Goal: Task Accomplishment & Management: Use online tool/utility

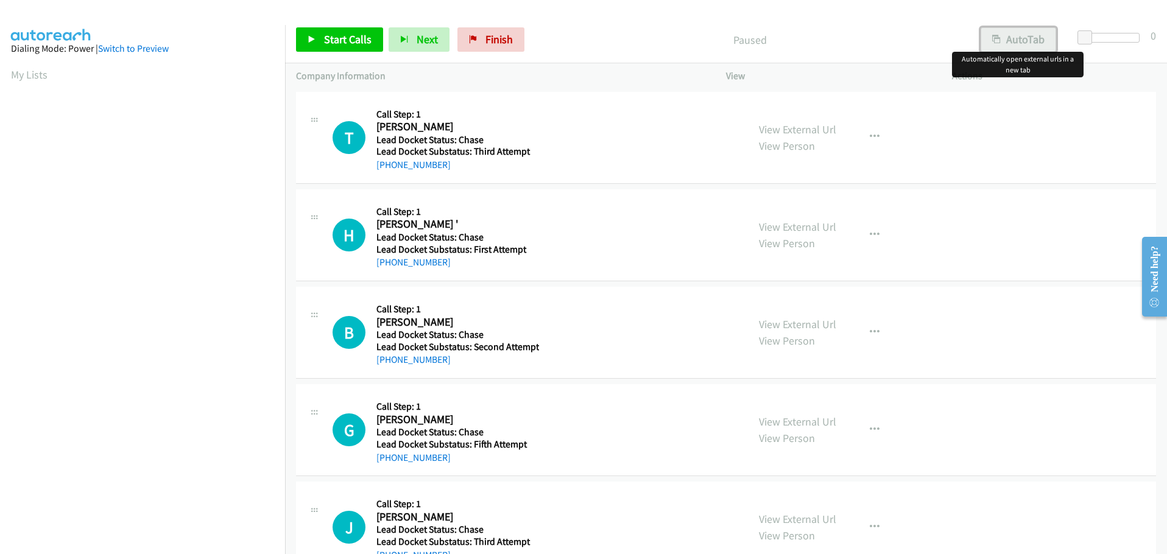
click at [1024, 40] on button "AutoTab" at bounding box center [1019, 39] width 76 height 24
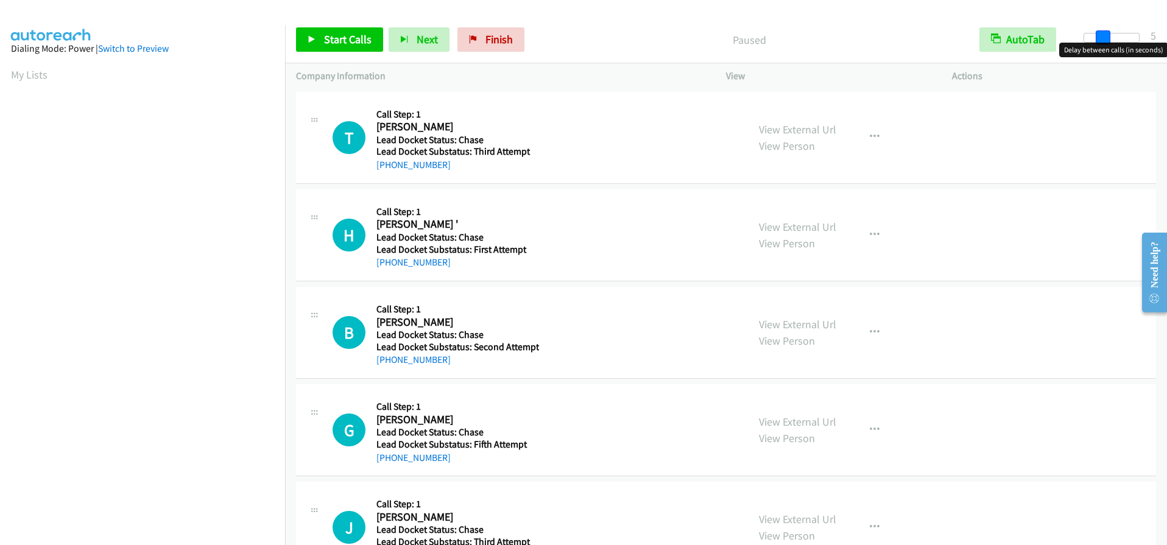
drag, startPoint x: 1081, startPoint y: 40, endPoint x: 1099, endPoint y: 43, distance: 17.8
click at [1099, 43] on body "Start Calls Pause Next Finish Paused AutoTab AutoTab 5 Company Information Info…" at bounding box center [583, 29] width 1167 height 58
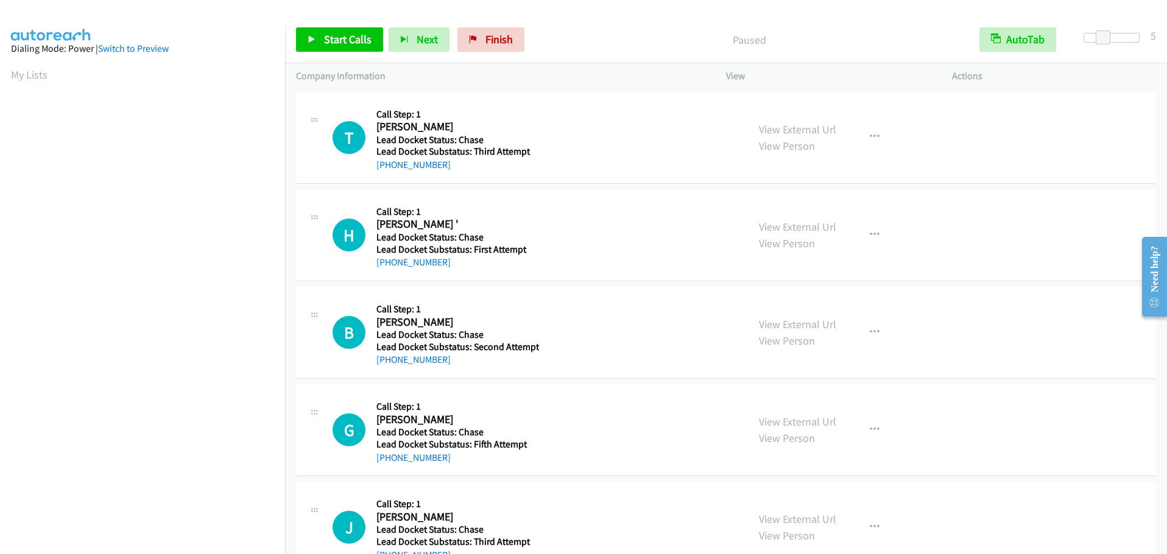
scroll to position [69, 0]
click at [335, 42] on span "Start Calls" at bounding box center [348, 39] width 48 height 14
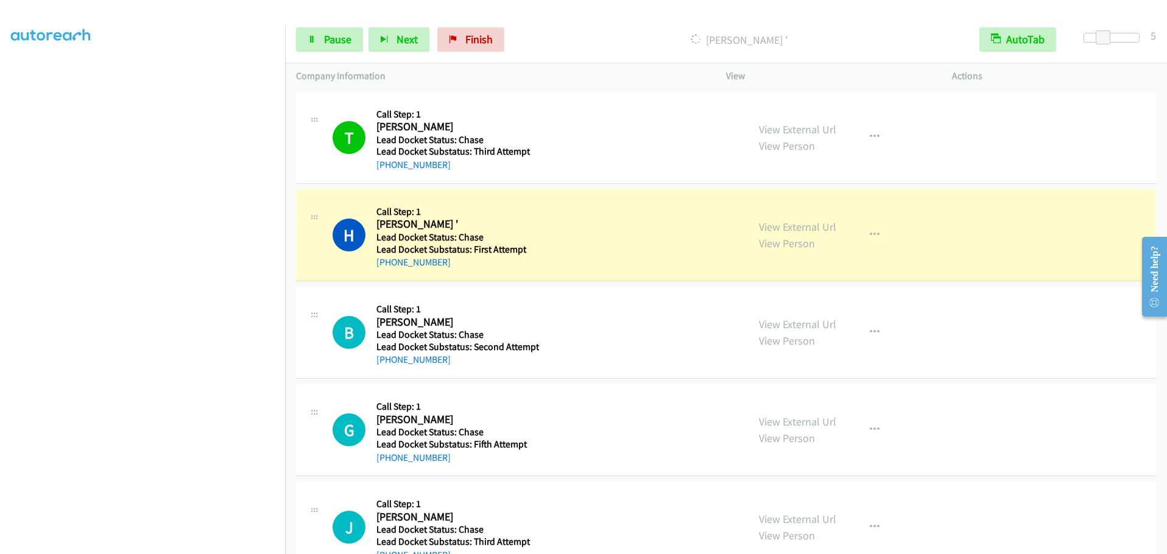
scroll to position [129, 0]
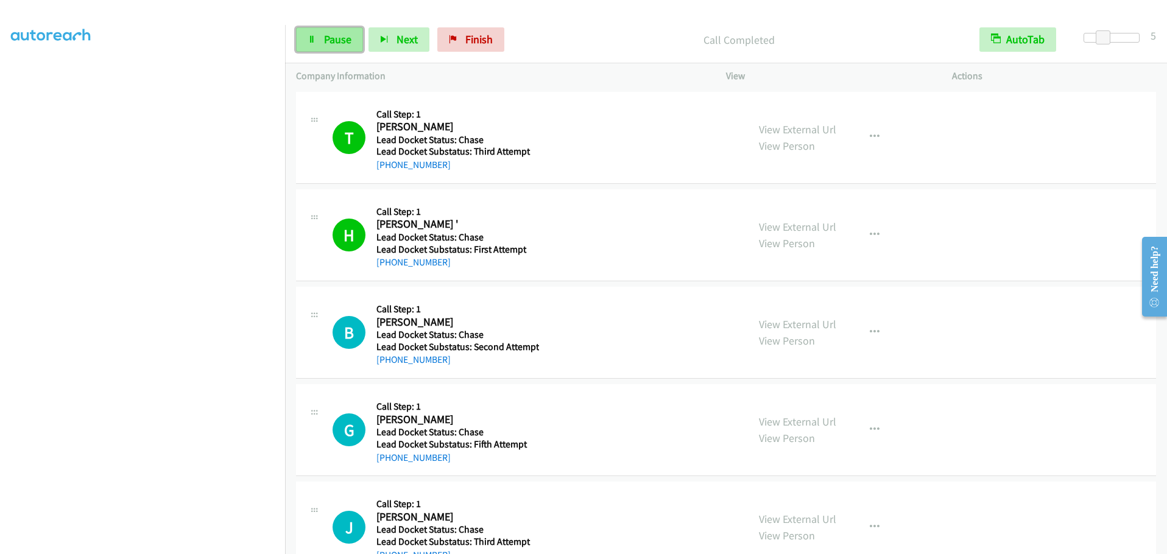
click at [331, 39] on span "Pause" at bounding box center [337, 39] width 27 height 14
click at [330, 37] on span "Start Calls" at bounding box center [348, 39] width 48 height 14
click at [483, 42] on span "Finish" at bounding box center [478, 39] width 27 height 14
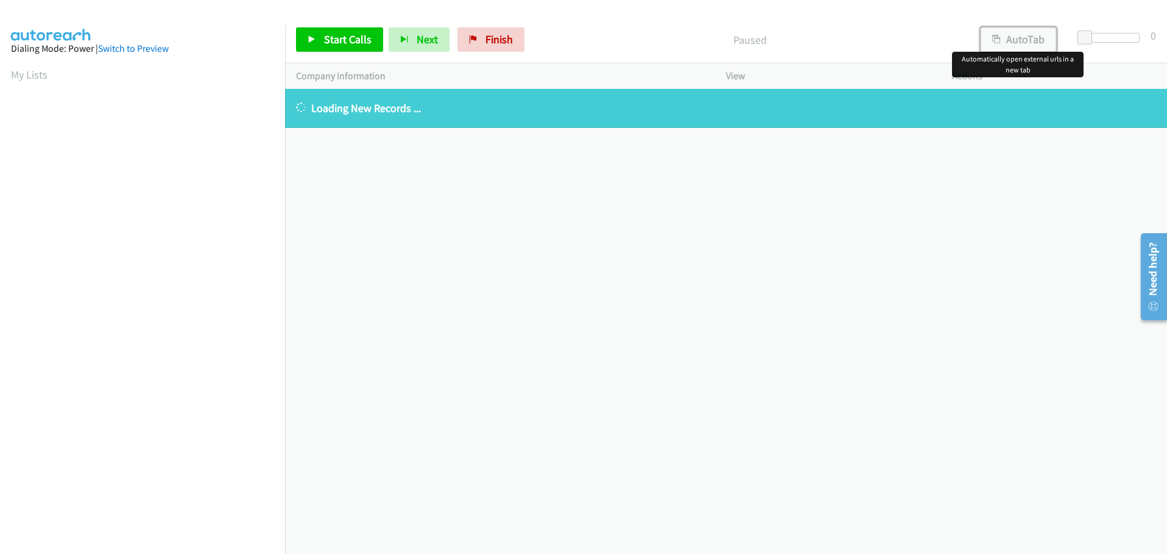
click at [997, 36] on icon "button" at bounding box center [997, 40] width 9 height 9
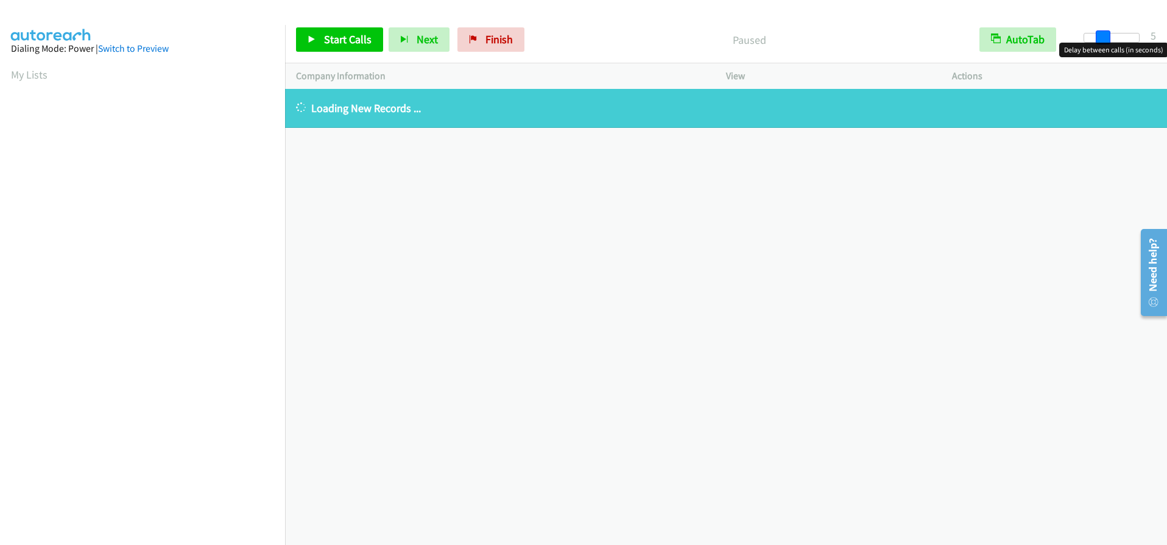
drag, startPoint x: 1082, startPoint y: 35, endPoint x: 1099, endPoint y: 37, distance: 16.6
click at [1099, 37] on span at bounding box center [1103, 37] width 15 height 15
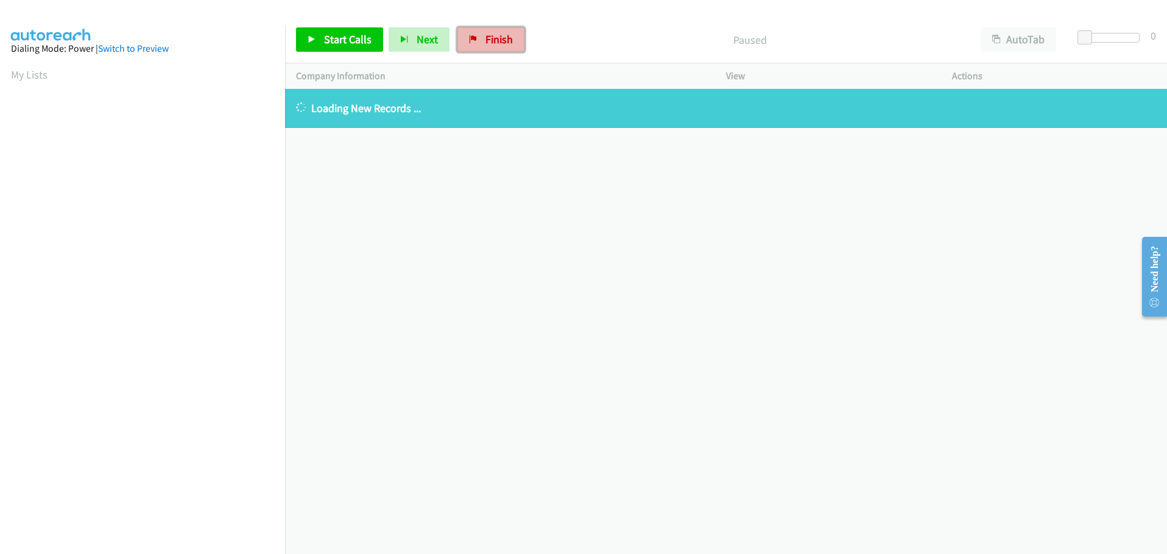
click at [497, 41] on span "Finish" at bounding box center [499, 39] width 27 height 14
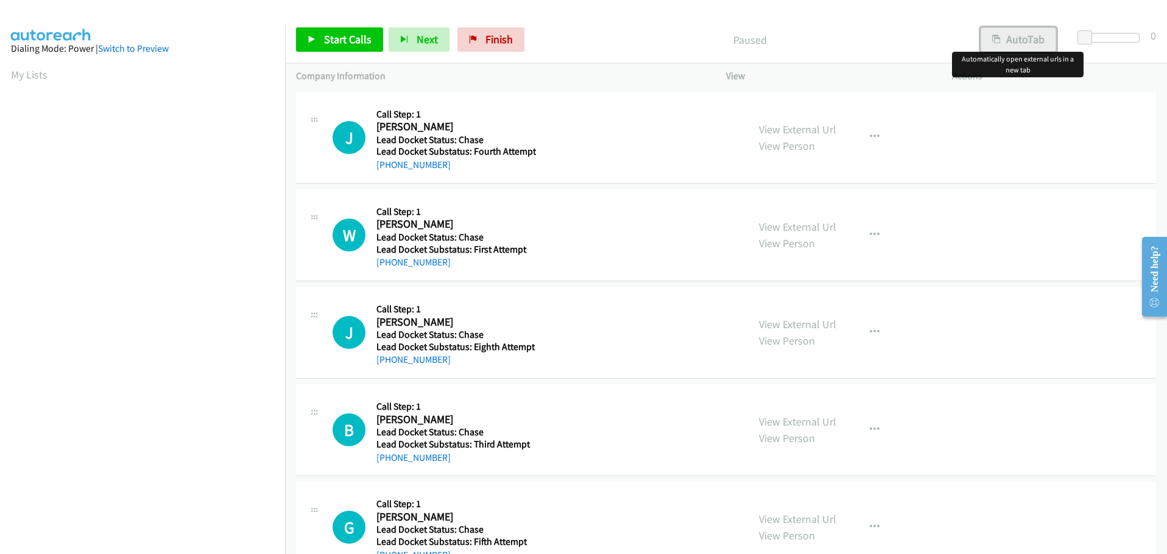
click at [1024, 39] on button "AutoTab" at bounding box center [1019, 39] width 76 height 24
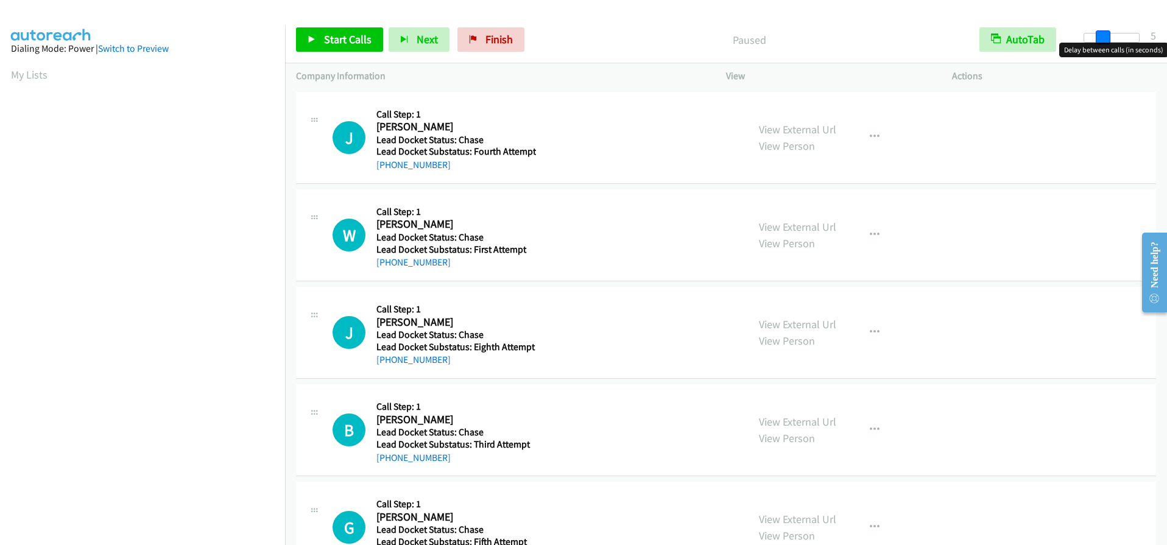
drag, startPoint x: 1085, startPoint y: 40, endPoint x: 1105, endPoint y: 38, distance: 19.6
click at [1105, 38] on span at bounding box center [1103, 37] width 15 height 15
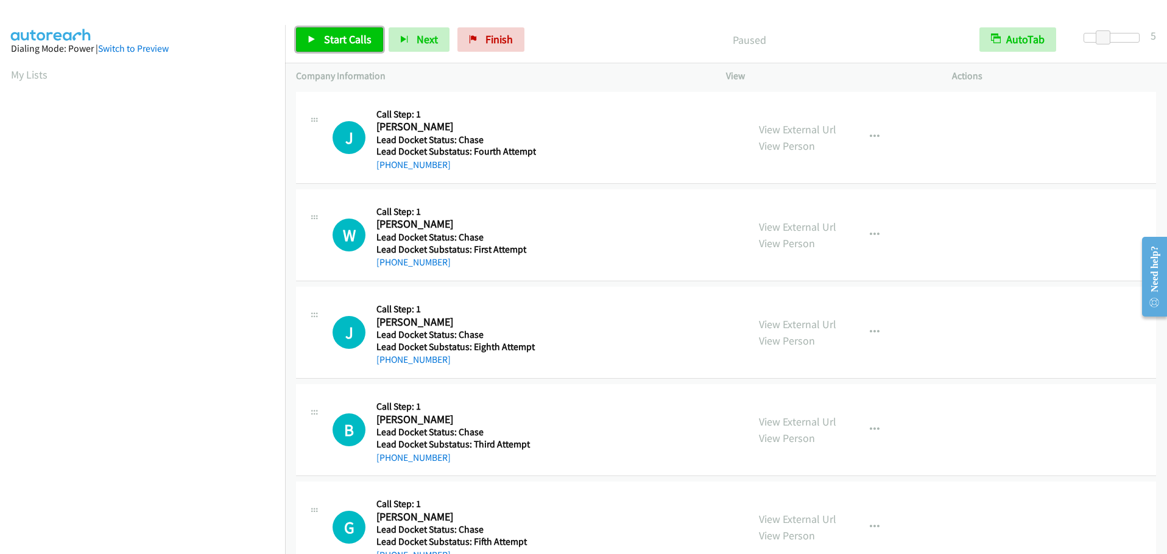
click at [334, 44] on span "Start Calls" at bounding box center [348, 39] width 48 height 14
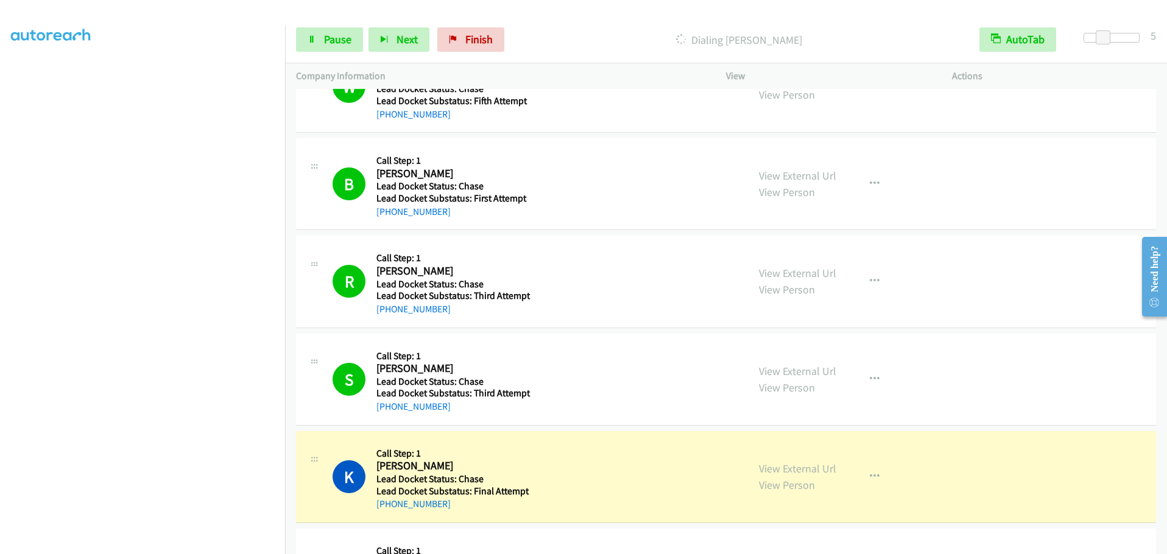
scroll to position [975, 0]
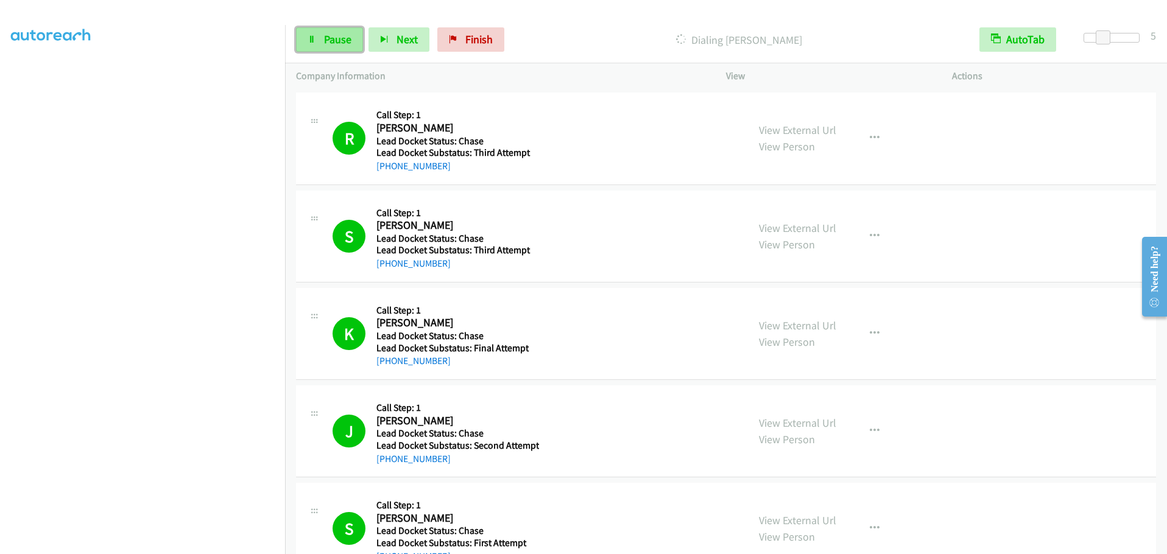
click at [333, 37] on span "Pause" at bounding box center [337, 39] width 27 height 14
click at [324, 42] on span "Start Calls" at bounding box center [348, 39] width 48 height 14
click at [337, 47] on link "Pause" at bounding box center [329, 39] width 67 height 24
click at [336, 40] on span "Start Calls" at bounding box center [348, 39] width 48 height 14
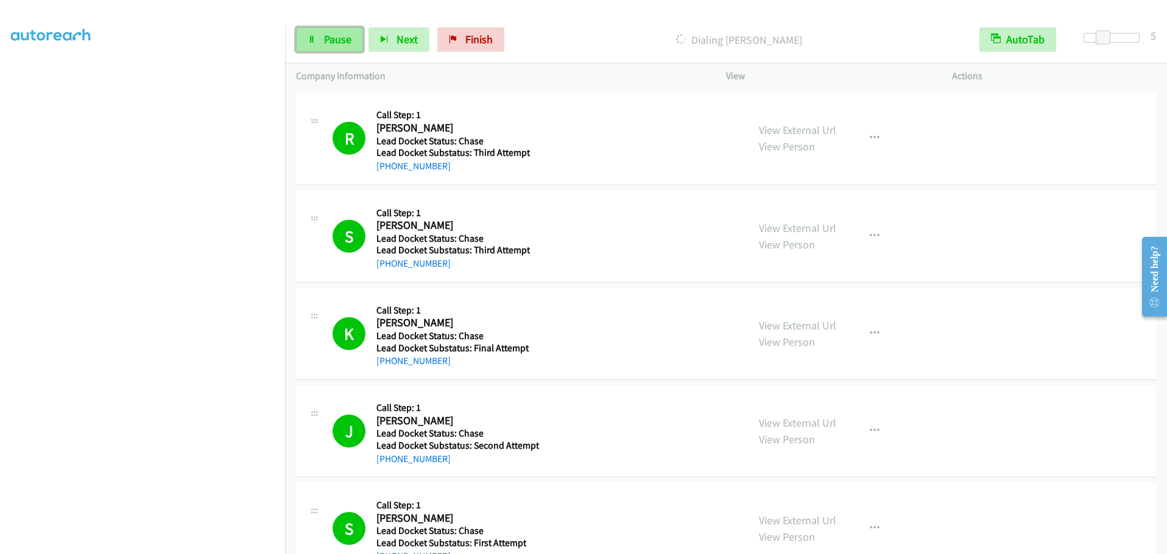
click at [327, 35] on span "Pause" at bounding box center [337, 39] width 27 height 14
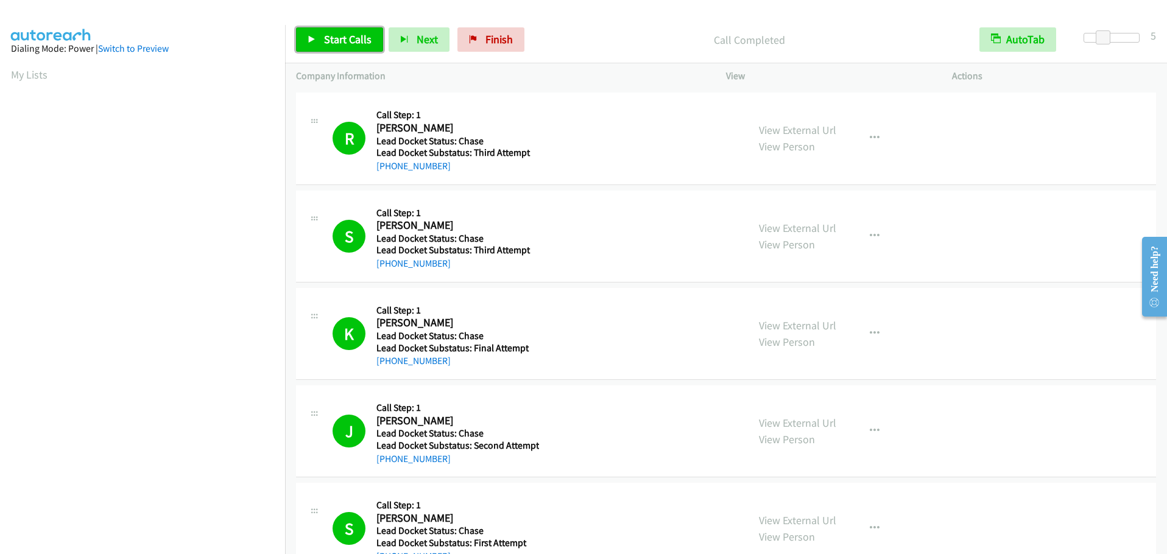
click at [313, 36] on icon at bounding box center [312, 40] width 9 height 9
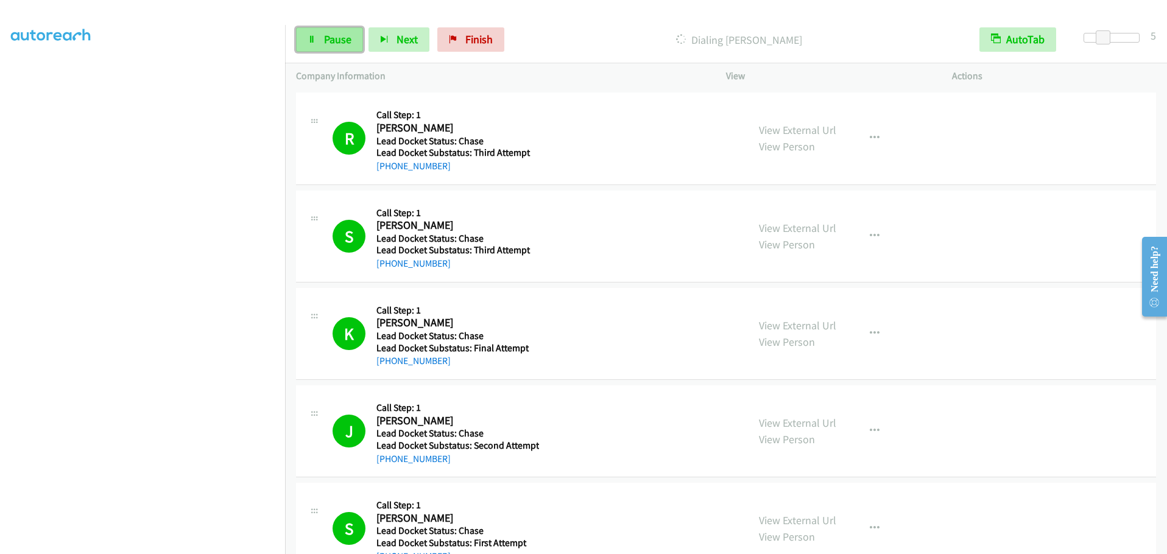
click at [335, 39] on span "Pause" at bounding box center [337, 39] width 27 height 14
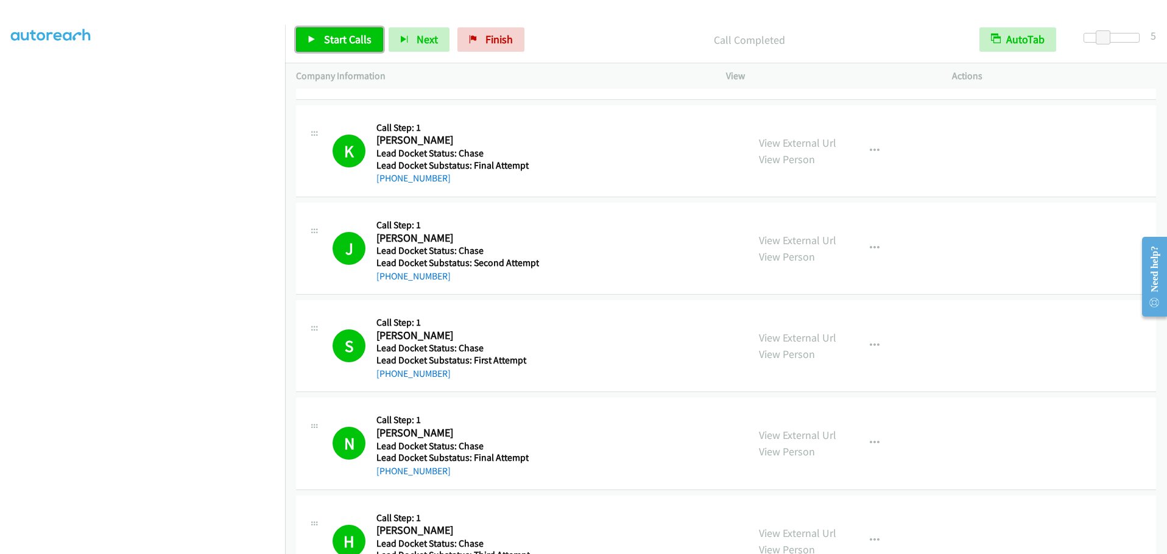
click at [330, 35] on span "Start Calls" at bounding box center [348, 39] width 48 height 14
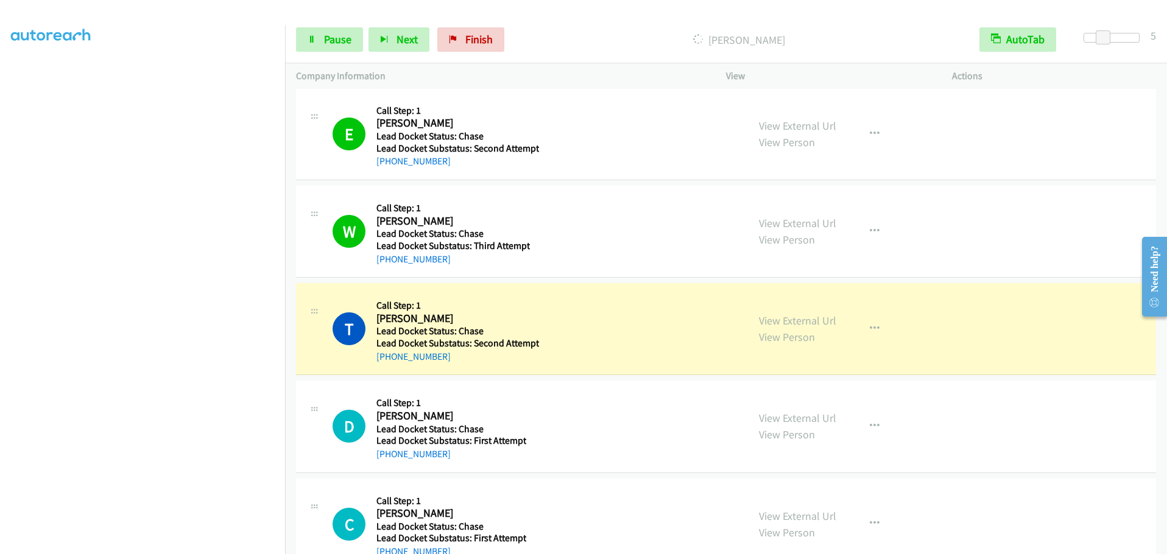
scroll to position [2742, 0]
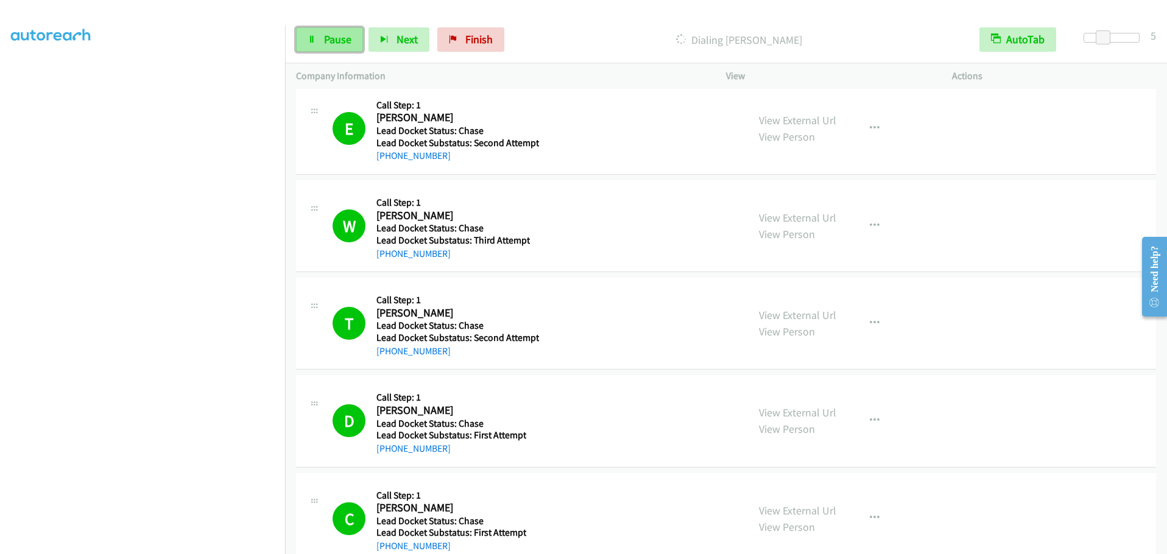
click at [333, 38] on span "Pause" at bounding box center [337, 39] width 27 height 14
click at [344, 40] on span "Start Calls" at bounding box center [348, 39] width 48 height 14
click at [330, 41] on span "Pause" at bounding box center [337, 39] width 27 height 14
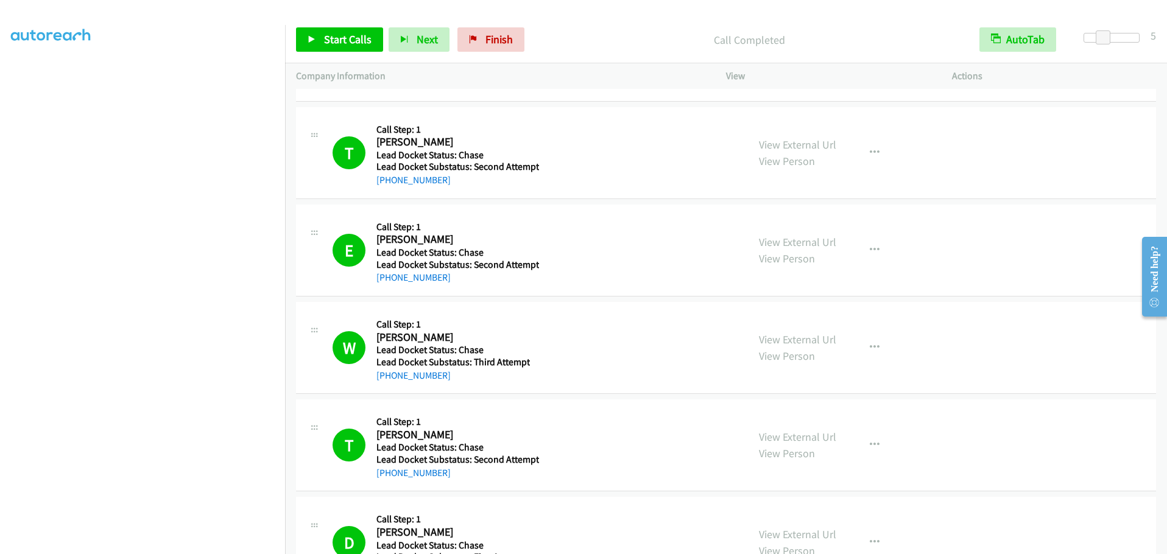
scroll to position [113, 0]
